Goal: Task Accomplishment & Management: Use online tool/utility

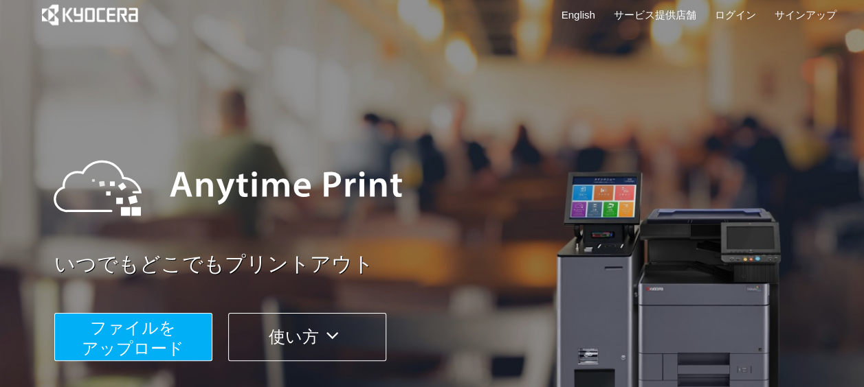
scroll to position [265, 0]
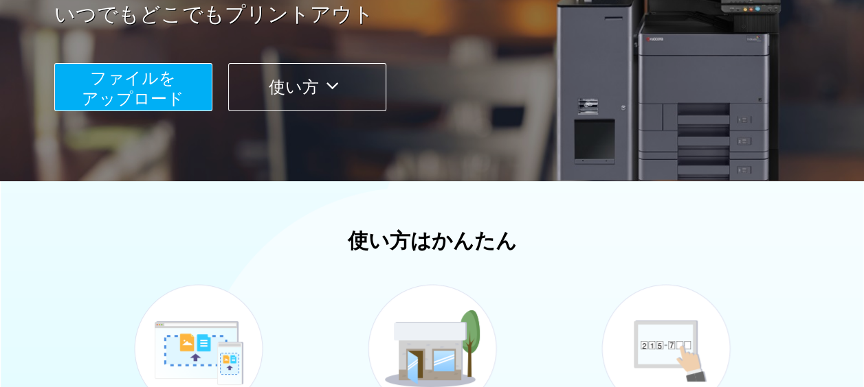
click at [192, 99] on button "ファイルを ​​アップロード" at bounding box center [133, 87] width 158 height 48
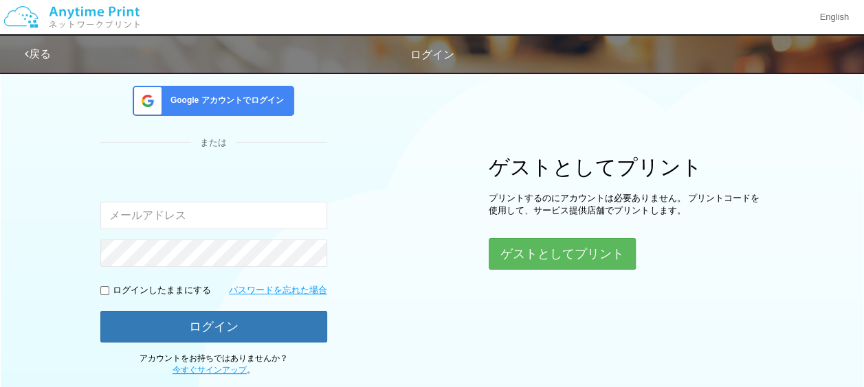
scroll to position [188, 0]
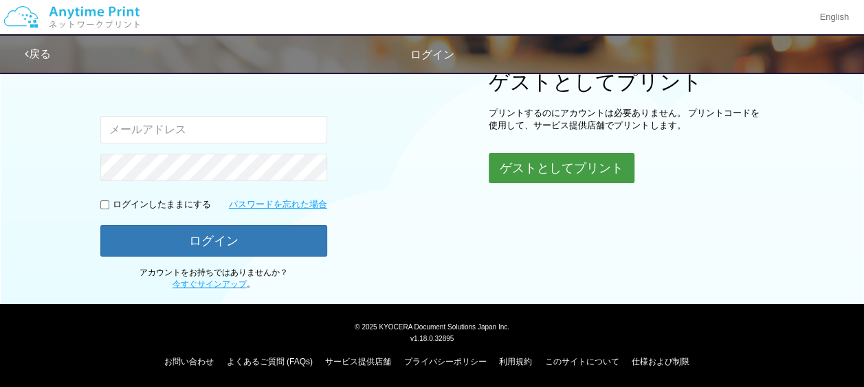
click at [524, 176] on button "ゲストとしてプリント" at bounding box center [561, 168] width 146 height 30
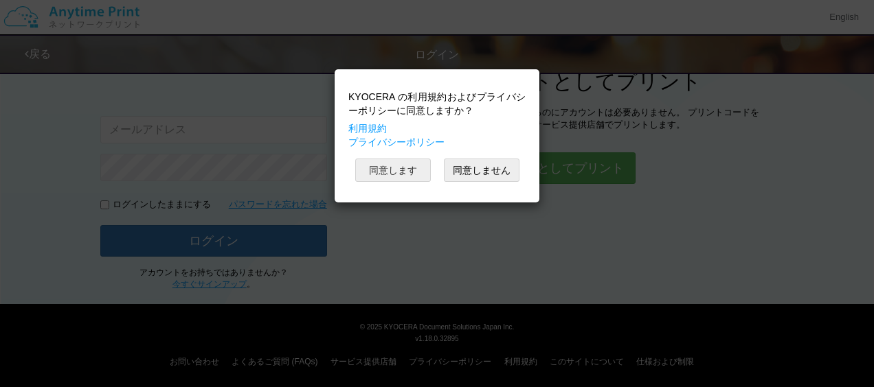
click at [414, 173] on button "同意します" at bounding box center [393, 170] width 76 height 23
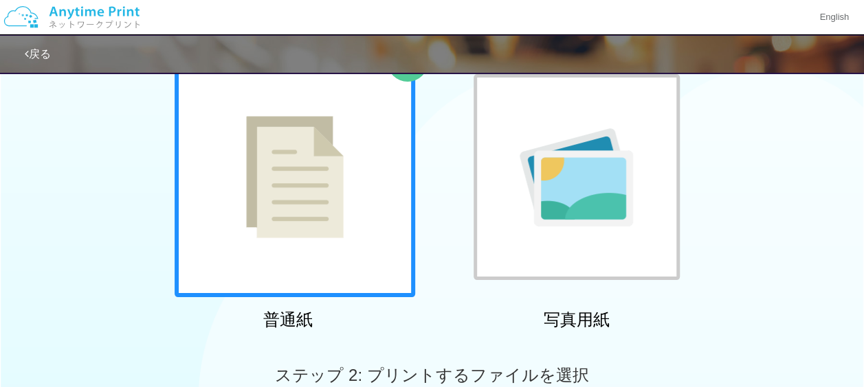
scroll to position [104, 0]
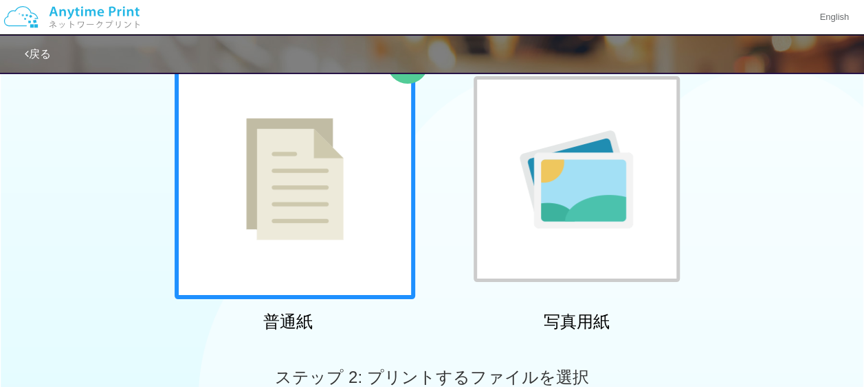
click at [372, 175] on div at bounding box center [294, 179] width 240 height 240
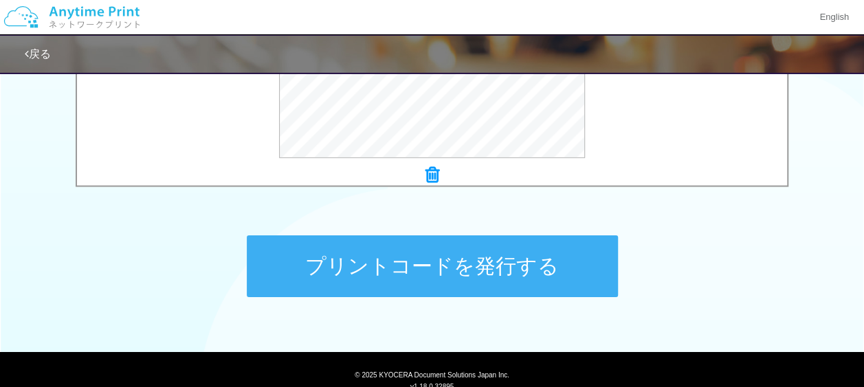
scroll to position [644, 0]
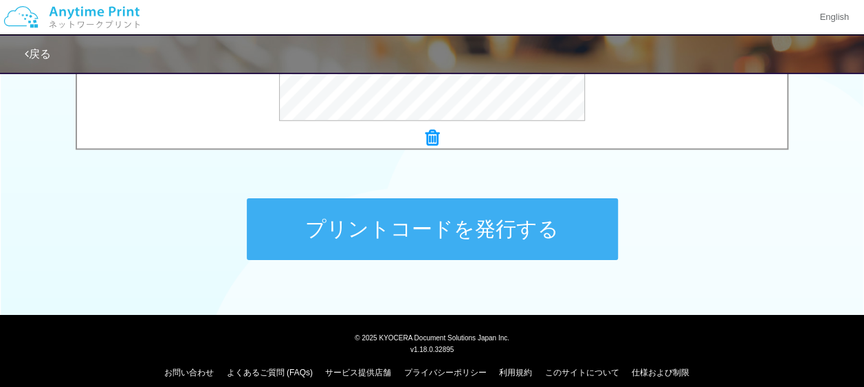
click at [531, 214] on button "プリントコードを発行する" at bounding box center [432, 230] width 371 height 62
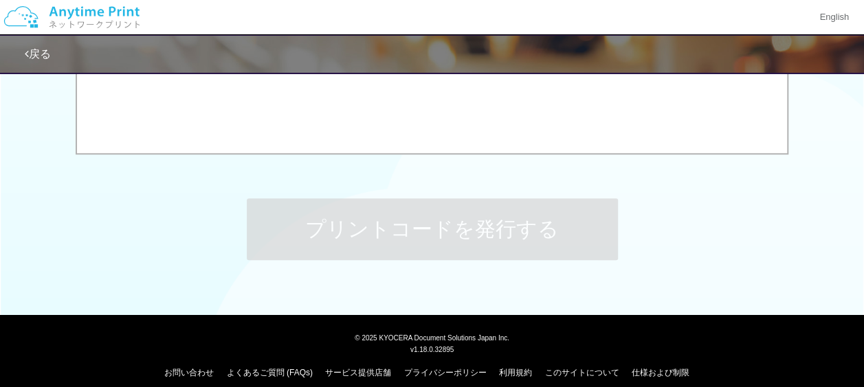
scroll to position [0, 0]
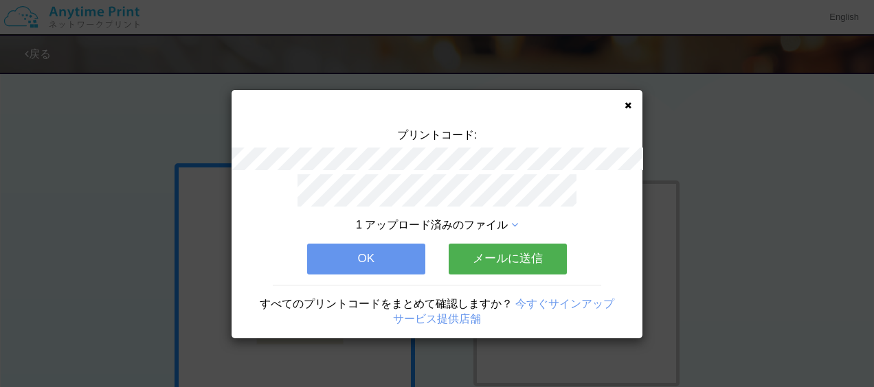
click at [381, 261] on button "OK" at bounding box center [366, 259] width 118 height 30
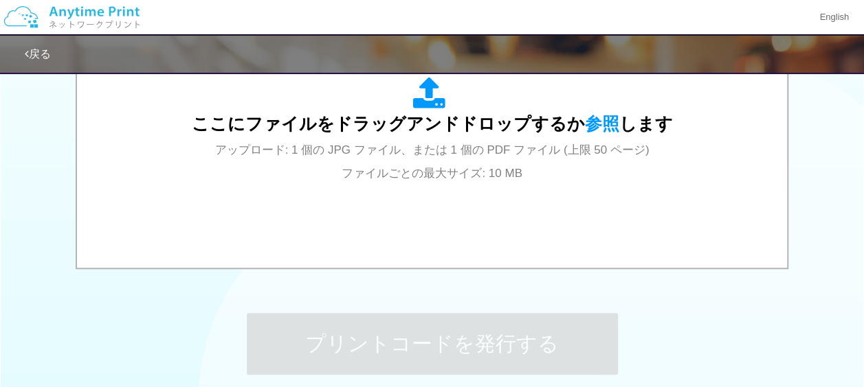
scroll to position [407, 0]
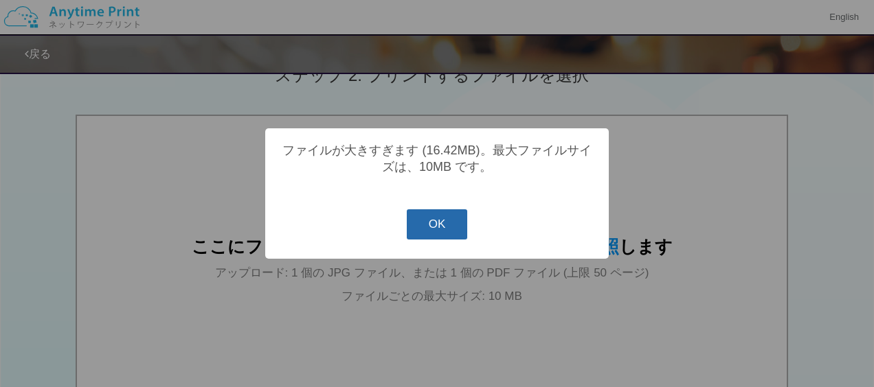
click at [427, 216] on button "OK" at bounding box center [437, 225] width 61 height 30
click at [448, 221] on button "OK" at bounding box center [437, 225] width 61 height 30
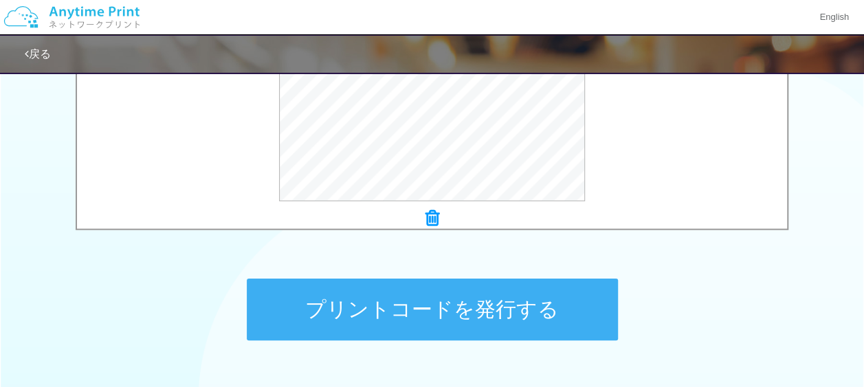
scroll to position [565, 0]
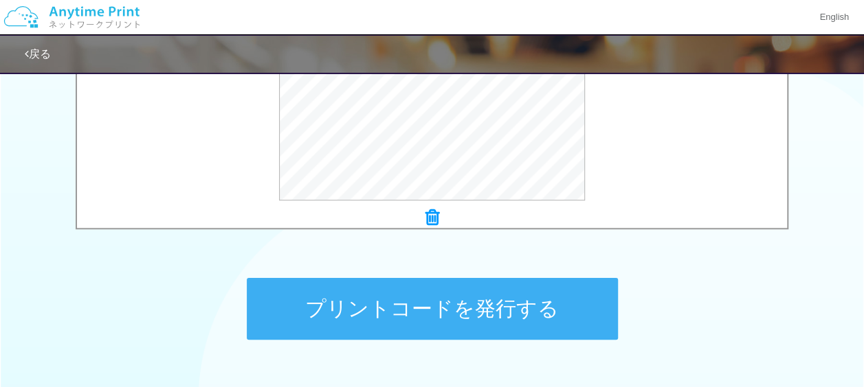
click at [397, 317] on button "プリントコードを発行する" at bounding box center [432, 309] width 371 height 62
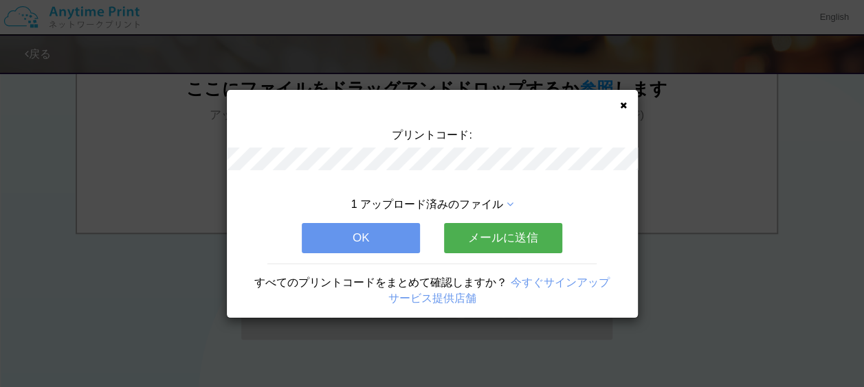
scroll to position [0, 0]
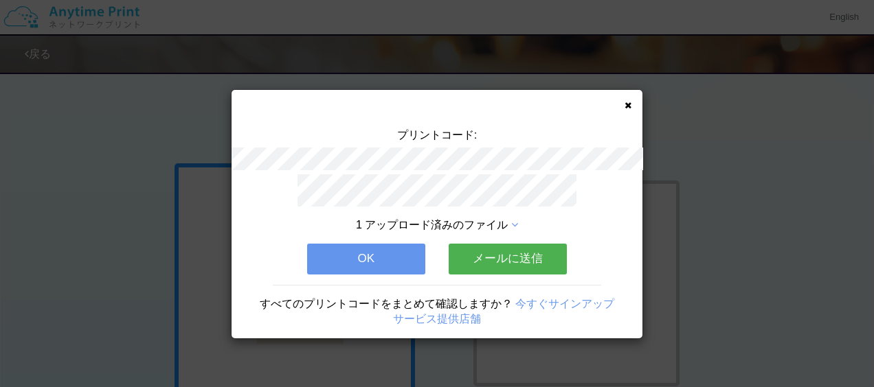
click at [408, 260] on button "OK" at bounding box center [366, 259] width 118 height 30
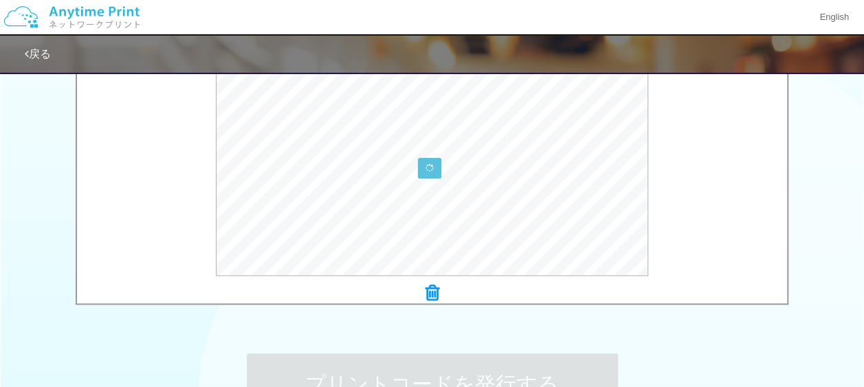
scroll to position [489, 0]
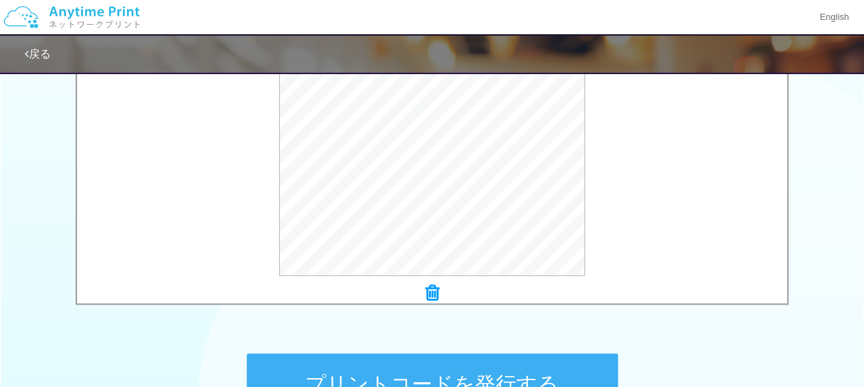
click at [465, 368] on button "プリントコードを発行する" at bounding box center [432, 385] width 371 height 62
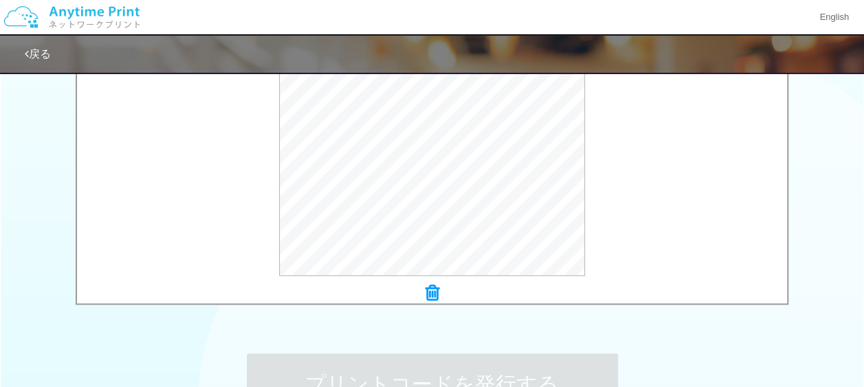
scroll to position [0, 0]
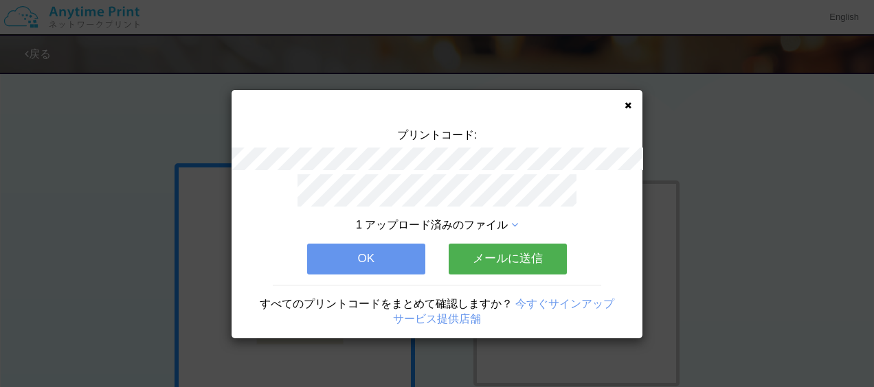
click at [627, 104] on icon at bounding box center [627, 105] width 7 height 9
